Goal: Task Accomplishment & Management: Use online tool/utility

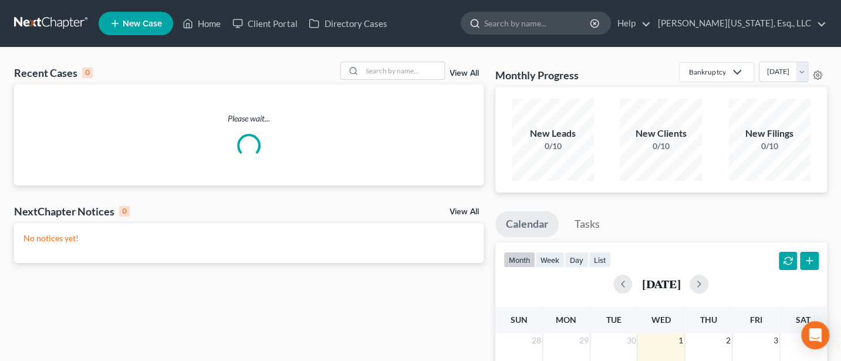
click at [563, 22] on input "search" at bounding box center [537, 23] width 107 height 22
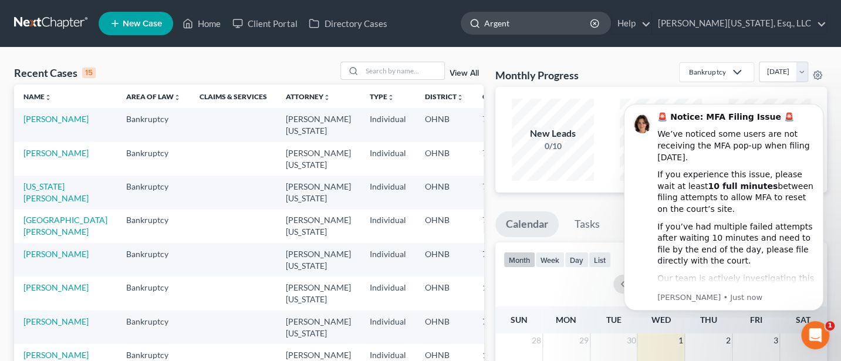
type input "Argenti"
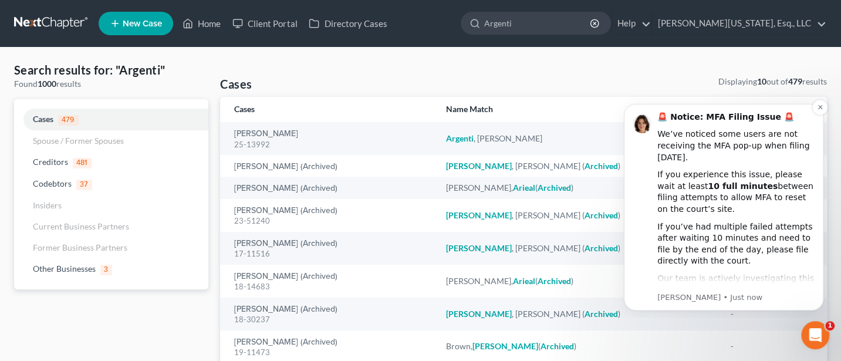
scroll to position [8, 0]
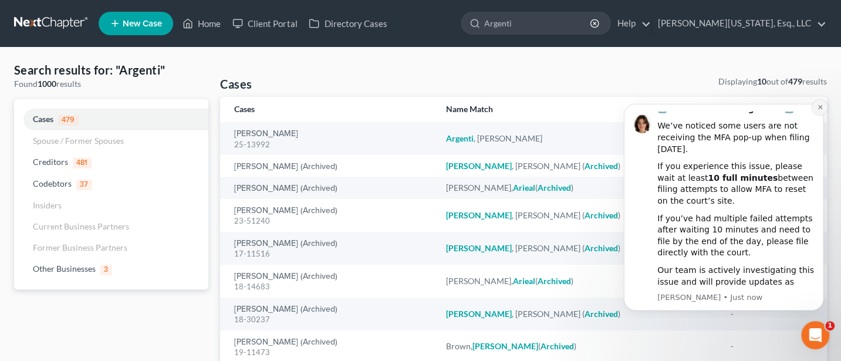
click at [819, 106] on icon "Dismiss notification" at bounding box center [820, 107] width 4 height 4
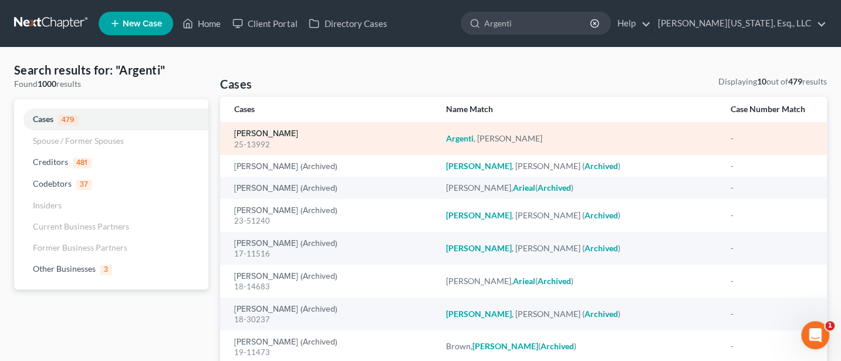
click at [261, 132] on link "[PERSON_NAME]" at bounding box center [266, 134] width 64 height 8
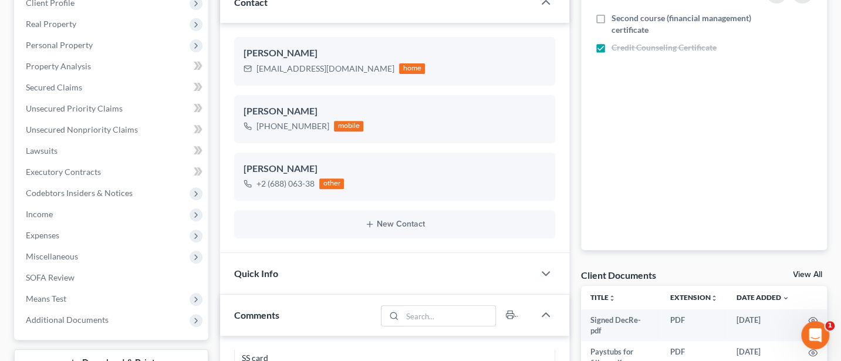
scroll to position [156, 0]
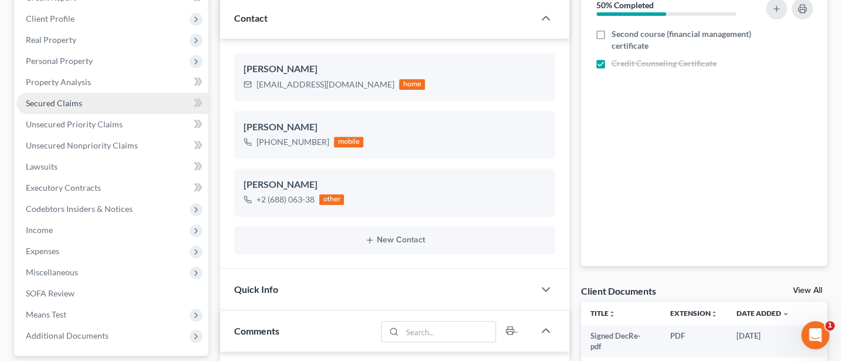
click at [77, 95] on link "Secured Claims" at bounding box center [112, 103] width 192 height 21
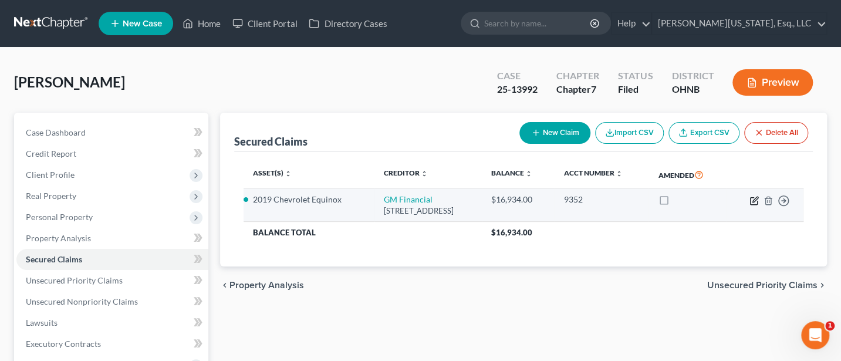
click at [754, 205] on icon "button" at bounding box center [754, 200] width 9 height 9
select select "45"
select select "4"
select select "0"
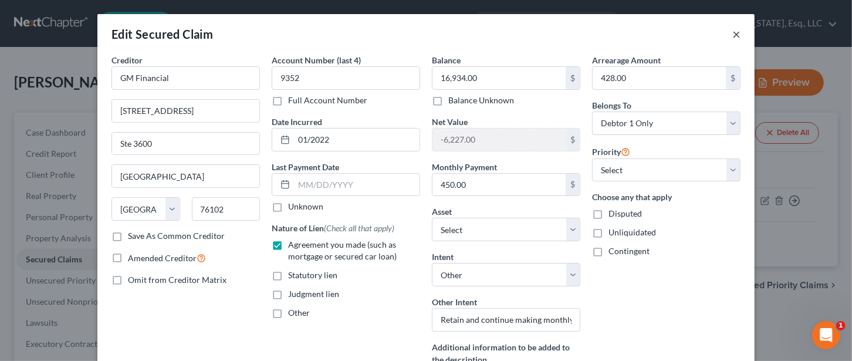
click at [733, 32] on button "×" at bounding box center [737, 34] width 8 height 14
